Goal: Transaction & Acquisition: Purchase product/service

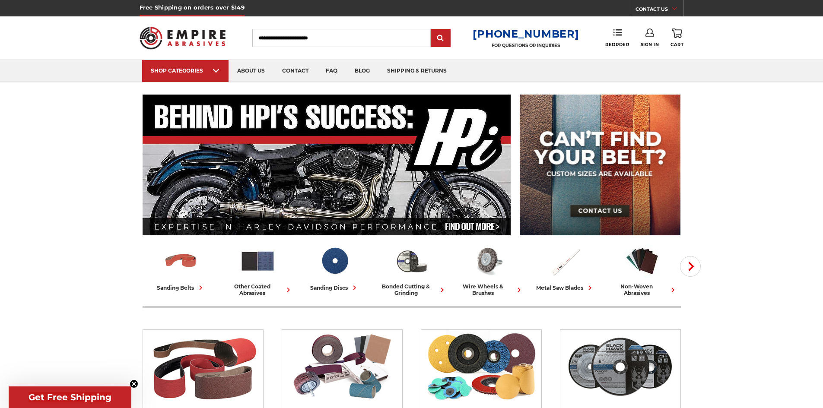
type input "**********"
click at [394, 40] on link "Sign In" at bounding box center [650, 38] width 19 height 19
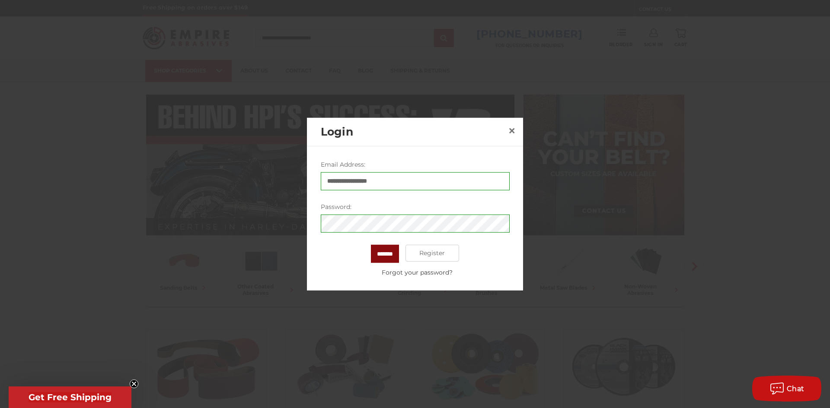
click at [381, 251] on input "*******" at bounding box center [385, 254] width 28 height 18
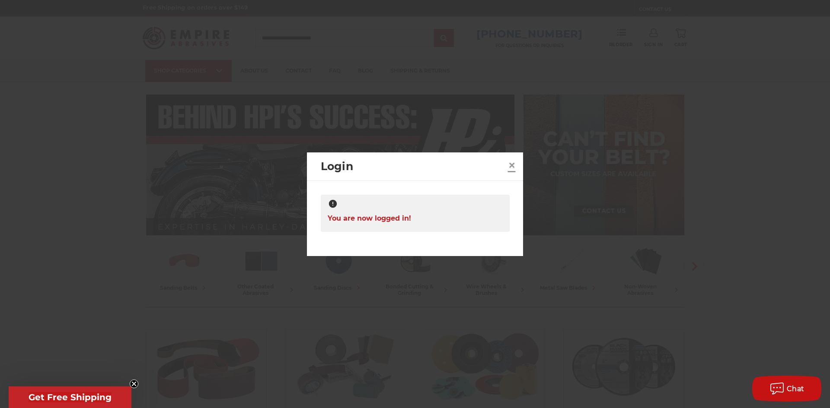
click at [394, 161] on span "×" at bounding box center [512, 165] width 8 height 17
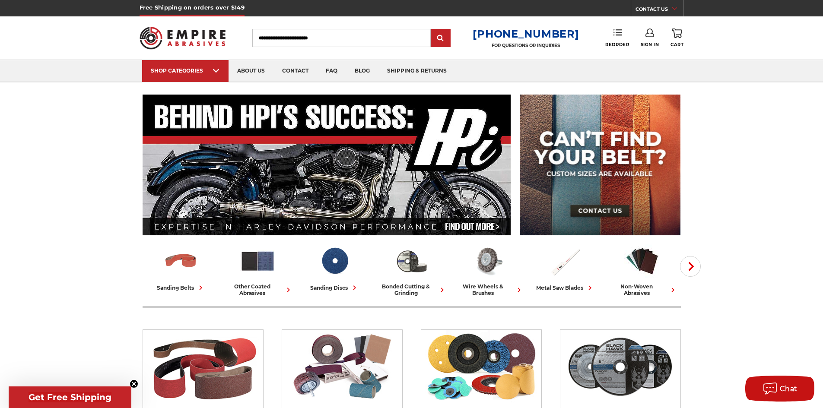
click at [394, 32] on icon at bounding box center [617, 32] width 9 height 9
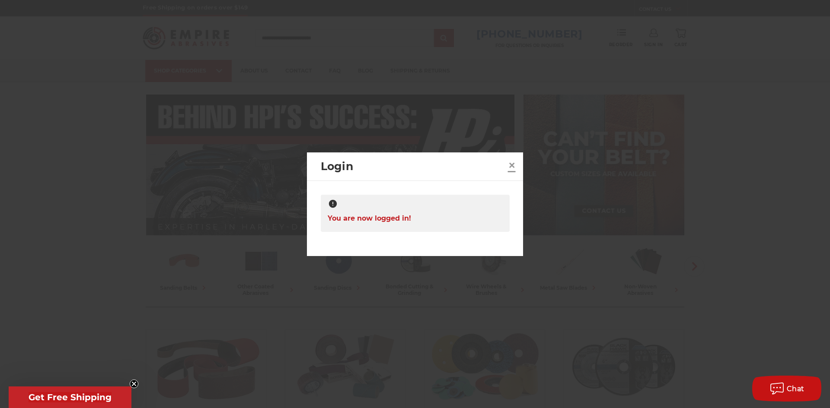
click at [394, 165] on span "×" at bounding box center [512, 165] width 8 height 17
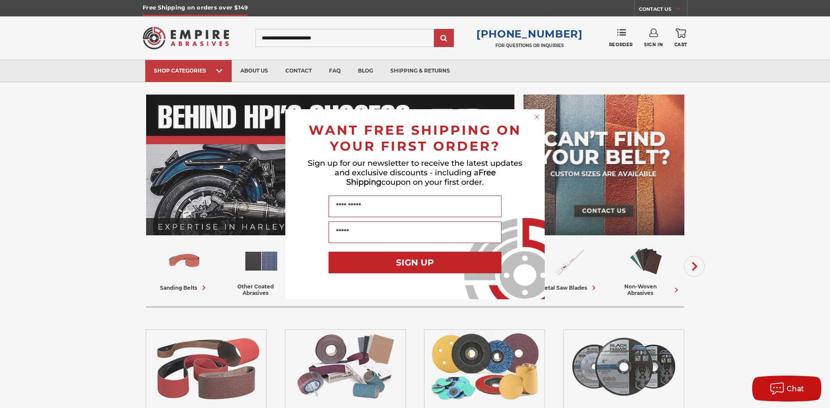
click at [394, 116] on circle "Close dialog" at bounding box center [537, 117] width 8 height 8
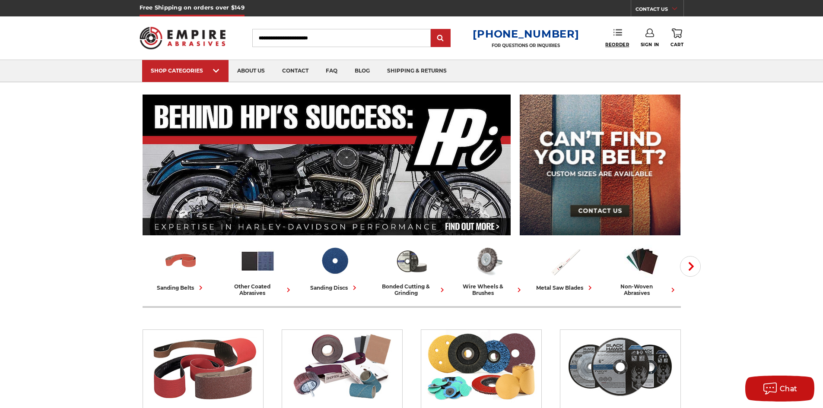
click at [394, 42] on span "Reorder" at bounding box center [617, 45] width 24 height 6
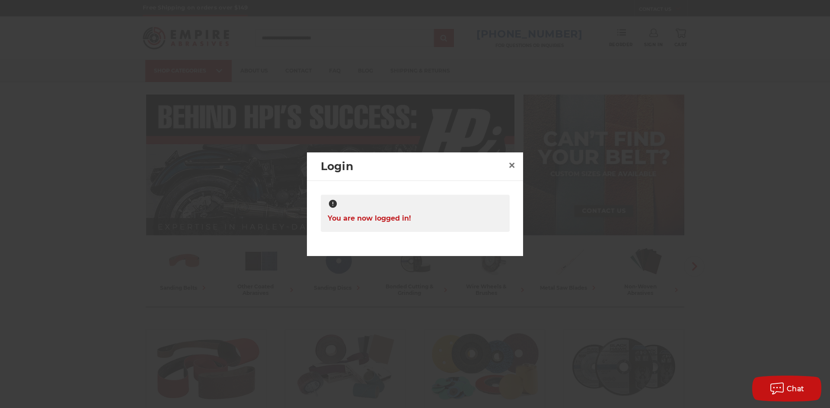
click at [365, 219] on span "You are now logged in!" at bounding box center [368, 218] width 83 height 17
click at [330, 167] on h2 "Login" at bounding box center [413, 167] width 184 height 16
click at [394, 165] on span "×" at bounding box center [512, 165] width 8 height 17
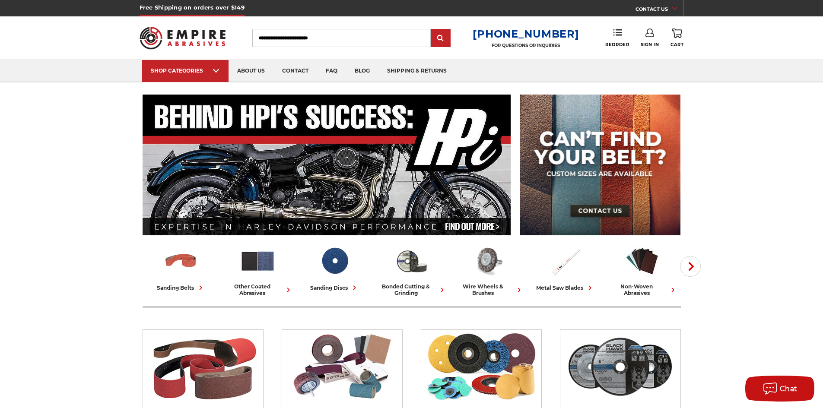
click at [394, 34] on icon at bounding box center [677, 34] width 10 height 10
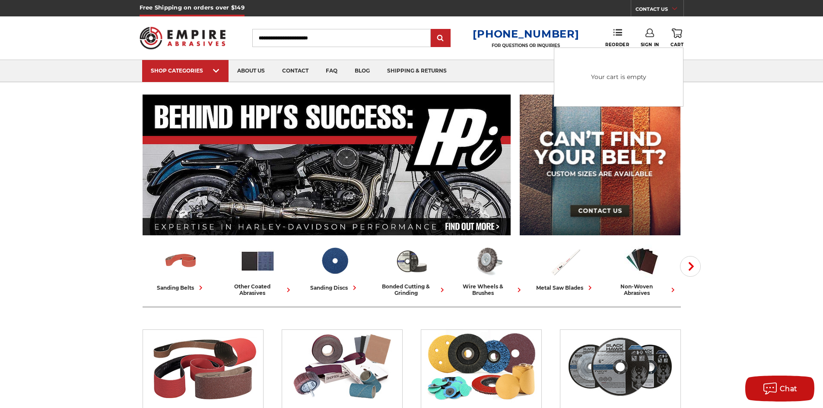
drag, startPoint x: 713, startPoint y: 125, endPoint x: 705, endPoint y: 127, distance: 8.3
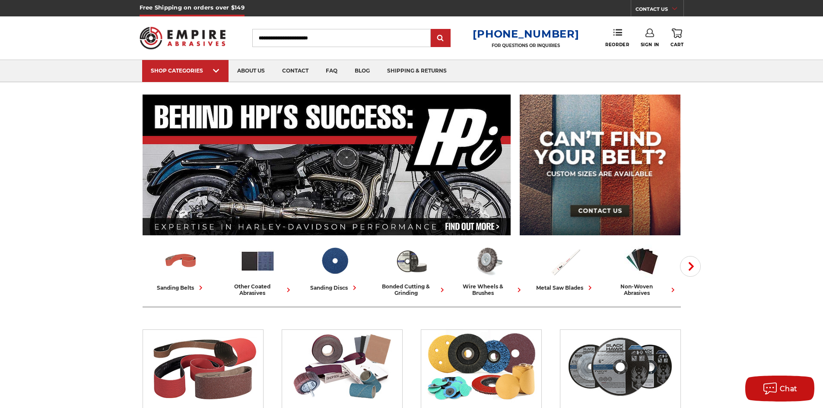
click at [286, 40] on input "Search" at bounding box center [341, 38] width 178 height 18
click at [286, 38] on input "Search" at bounding box center [341, 38] width 178 height 18
paste input "*********"
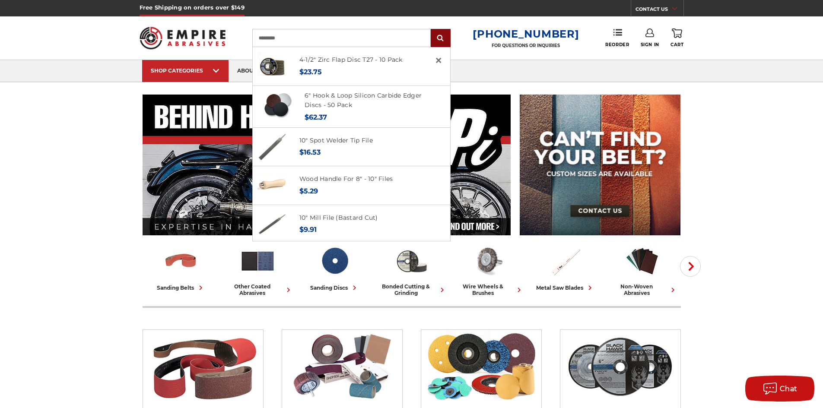
type input "*********"
click at [394, 37] on input "submit" at bounding box center [440, 38] width 17 height 17
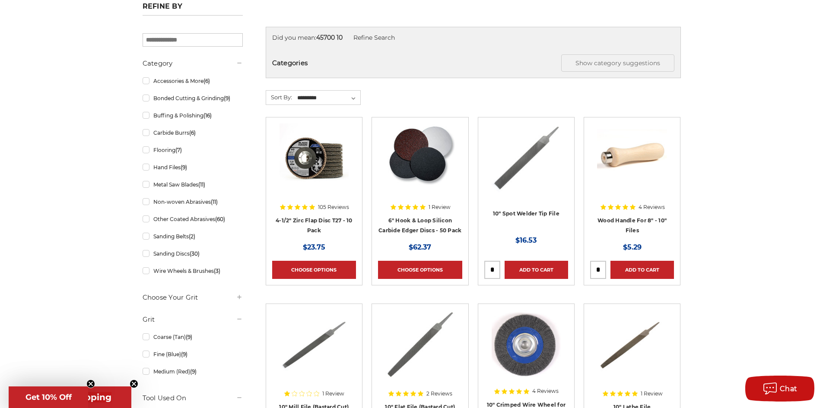
scroll to position [130, 0]
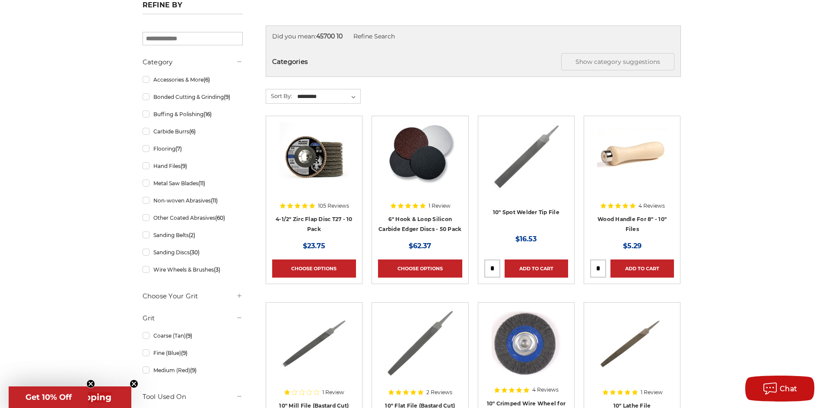
click at [311, 214] on h4 "4-1/2" Zirc Flap Disc T27 - 10 Pack" at bounding box center [314, 226] width 84 height 24
click at [318, 267] on link "Choose Options" at bounding box center [314, 269] width 84 height 18
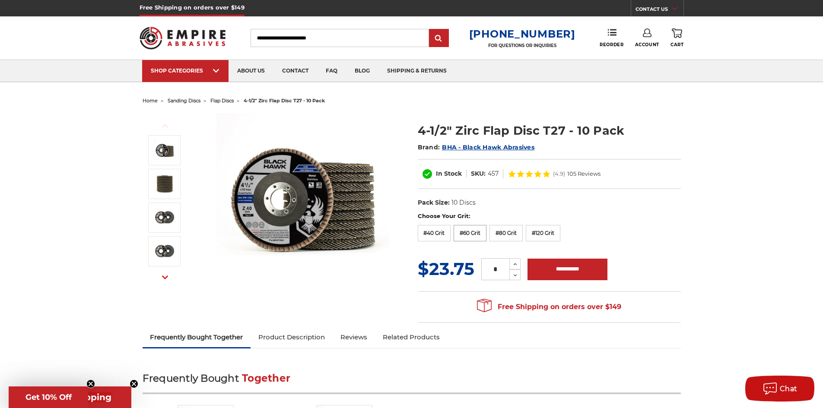
click at [468, 230] on label "#60 Grit" at bounding box center [470, 233] width 33 height 16
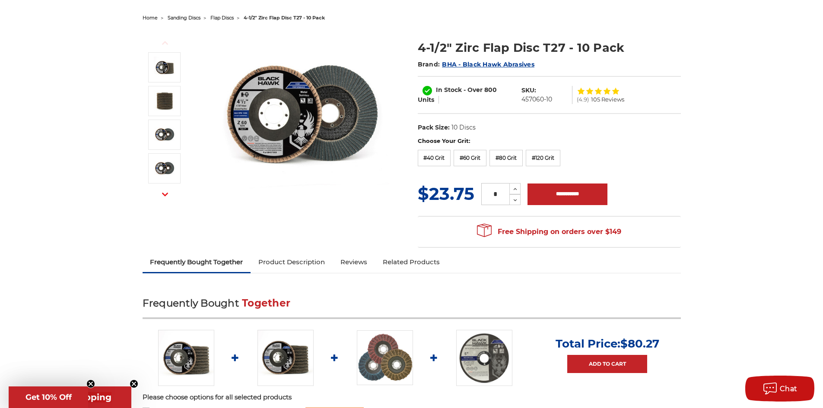
scroll to position [86, 0]
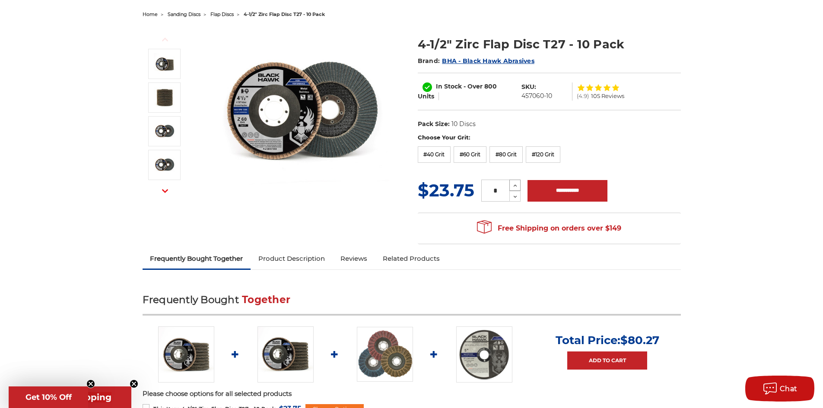
click at [514, 186] on icon at bounding box center [515, 186] width 6 height 8
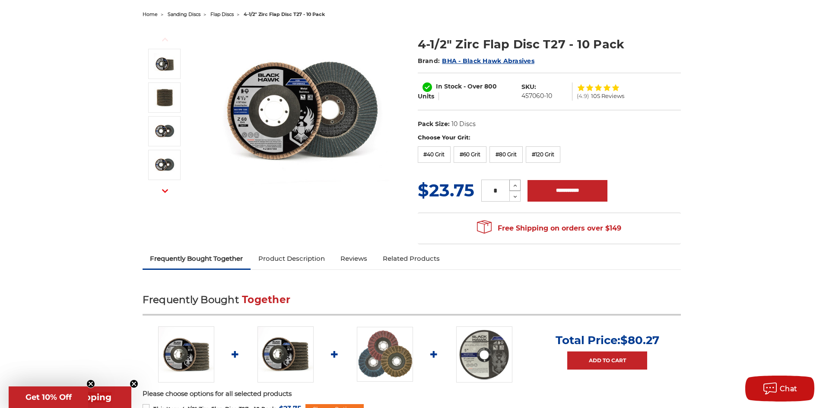
click at [513, 186] on icon at bounding box center [515, 186] width 6 height 8
type input "**"
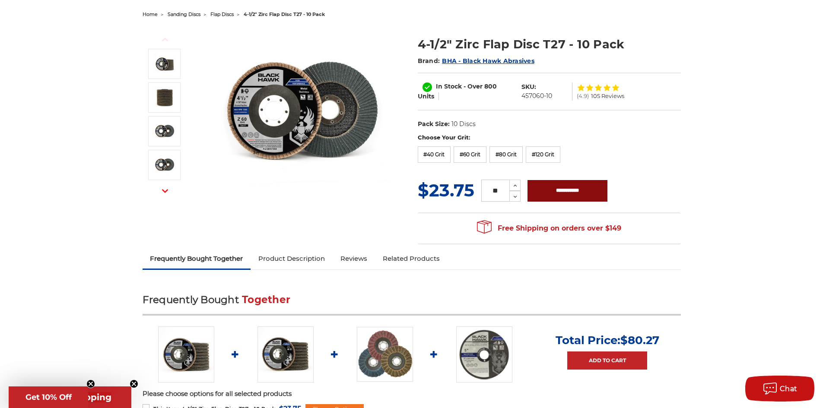
drag, startPoint x: 567, startPoint y: 186, endPoint x: 567, endPoint y: 195, distance: 8.6
click at [567, 186] on input "**********" at bounding box center [568, 191] width 80 height 22
type input "**********"
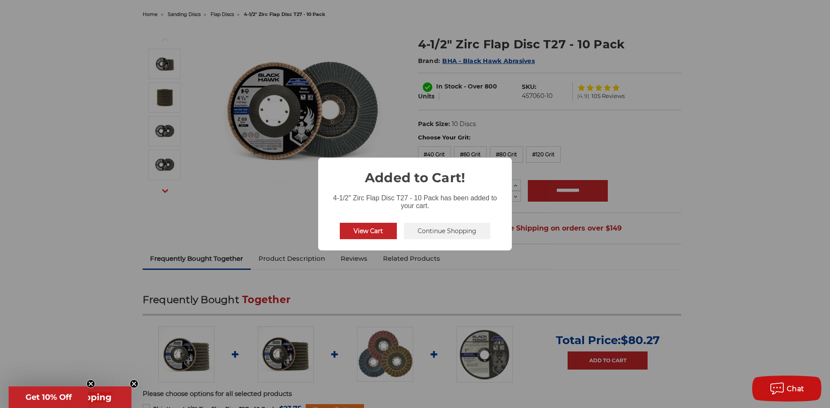
click at [382, 231] on button "View Cart" at bounding box center [368, 231] width 57 height 16
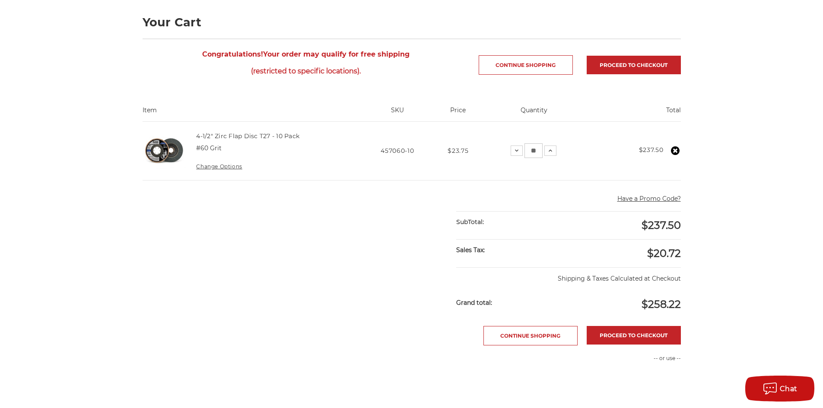
scroll to position [130, 0]
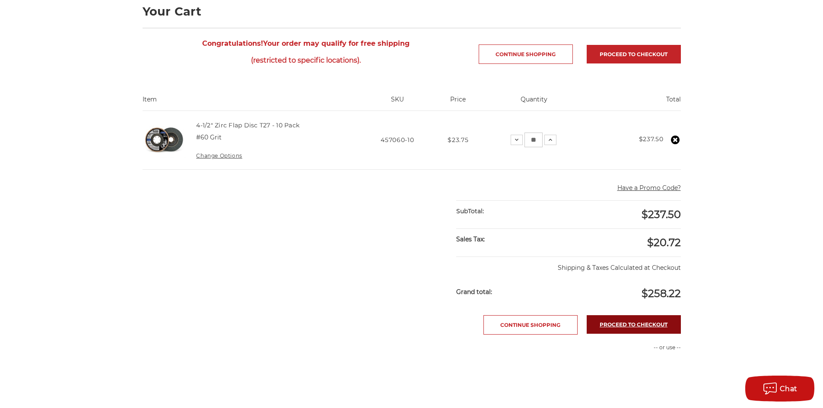
click at [633, 322] on link "Proceed to checkout" at bounding box center [634, 324] width 94 height 19
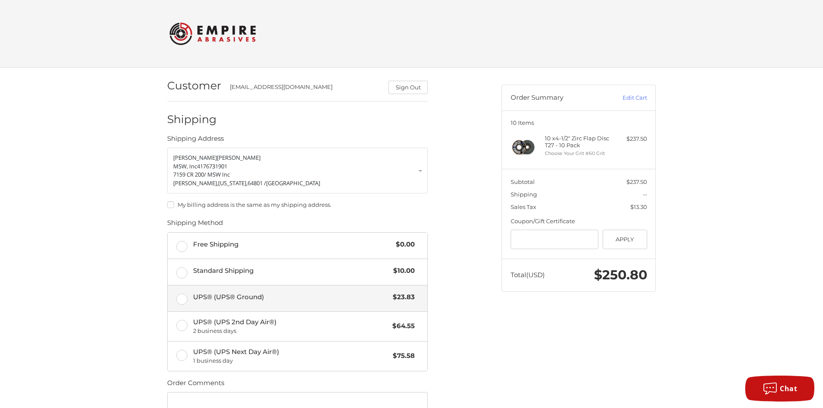
click at [180, 298] on label "UPS® (UPS® Ground) $23.83" at bounding box center [298, 299] width 260 height 26
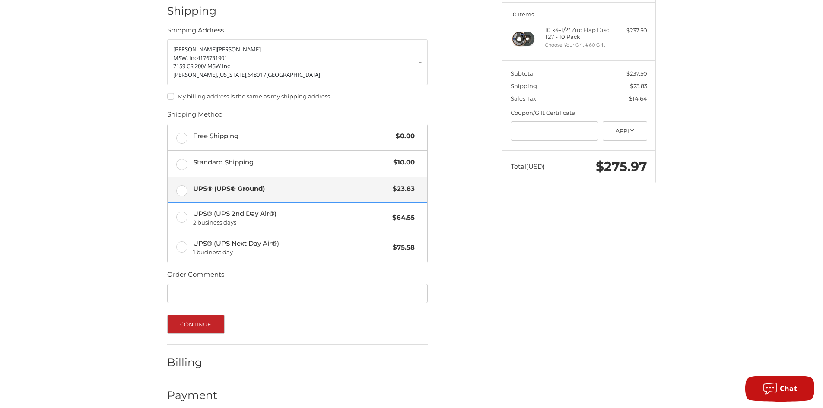
scroll to position [119, 0]
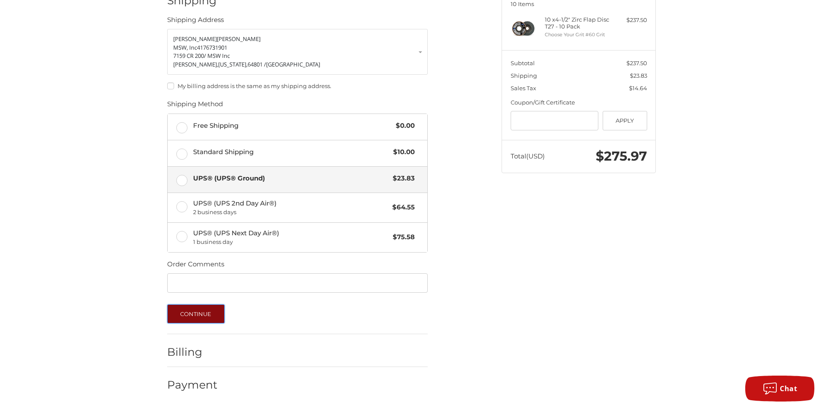
click at [193, 310] on button "Continue" at bounding box center [195, 314] width 57 height 19
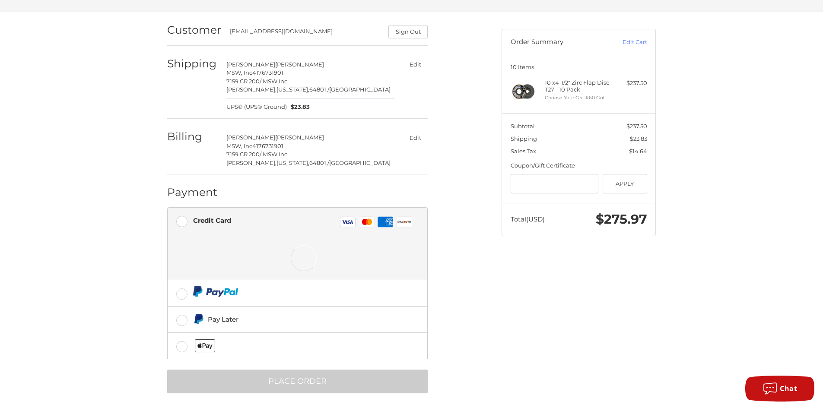
scroll to position [60, 0]
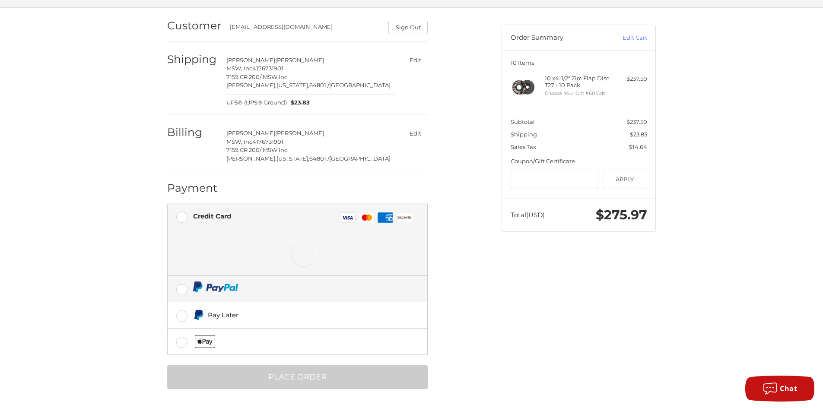
click at [181, 287] on label at bounding box center [298, 289] width 260 height 26
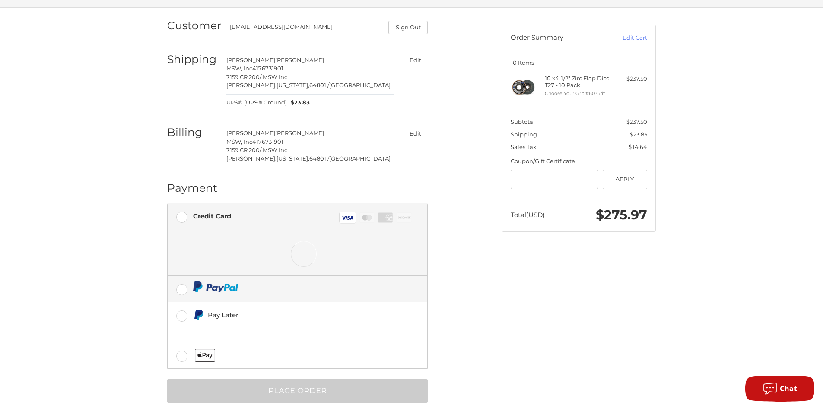
click at [184, 291] on label at bounding box center [298, 289] width 260 height 26
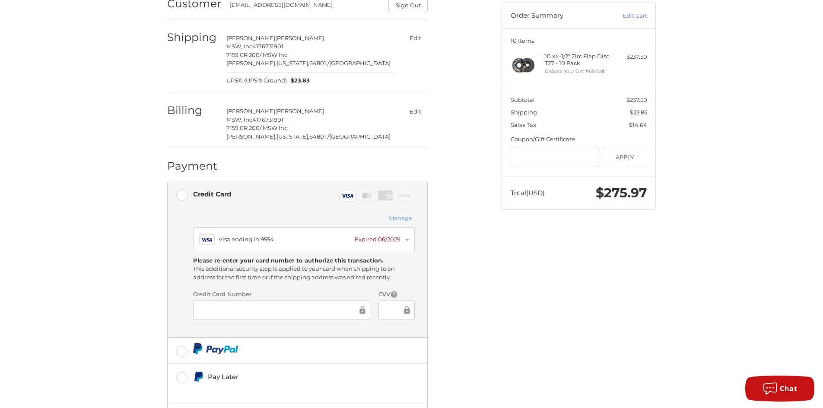
scroll to position [103, 0]
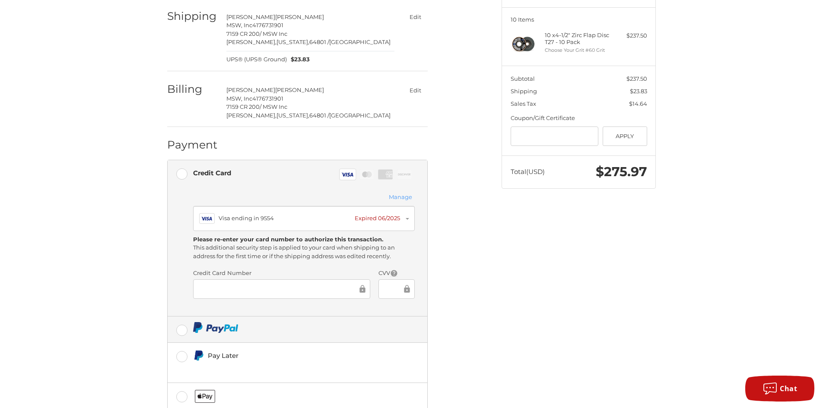
click at [181, 329] on label at bounding box center [298, 330] width 260 height 26
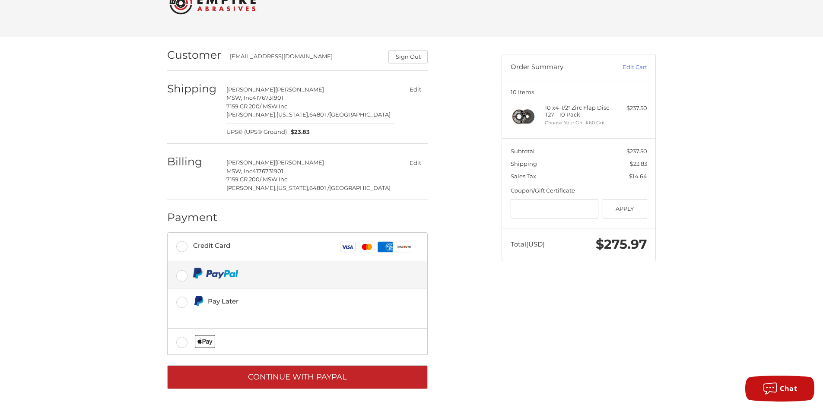
scroll to position [31, 0]
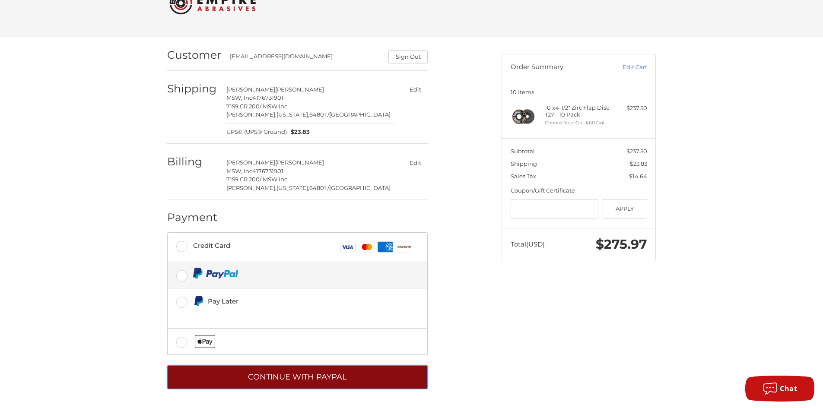
click at [316, 378] on button "Continue with PayPal" at bounding box center [297, 378] width 261 height 24
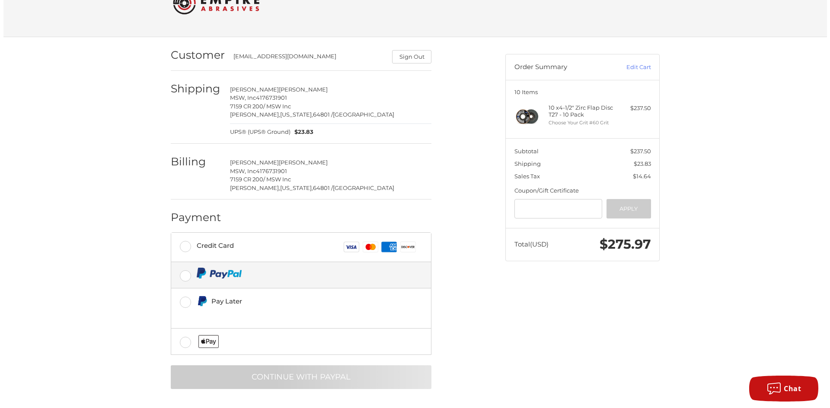
scroll to position [0, 0]
